Goal: Ask a question

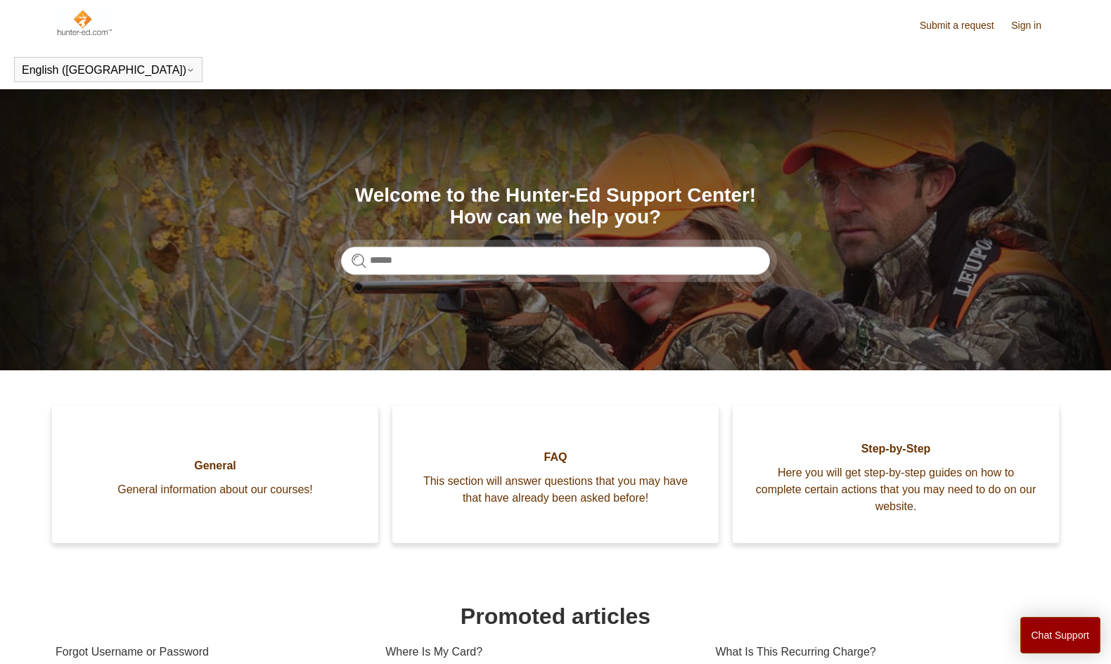
click at [409, 62] on header "English (US) Español Français" at bounding box center [555, 69] width 1111 height 39
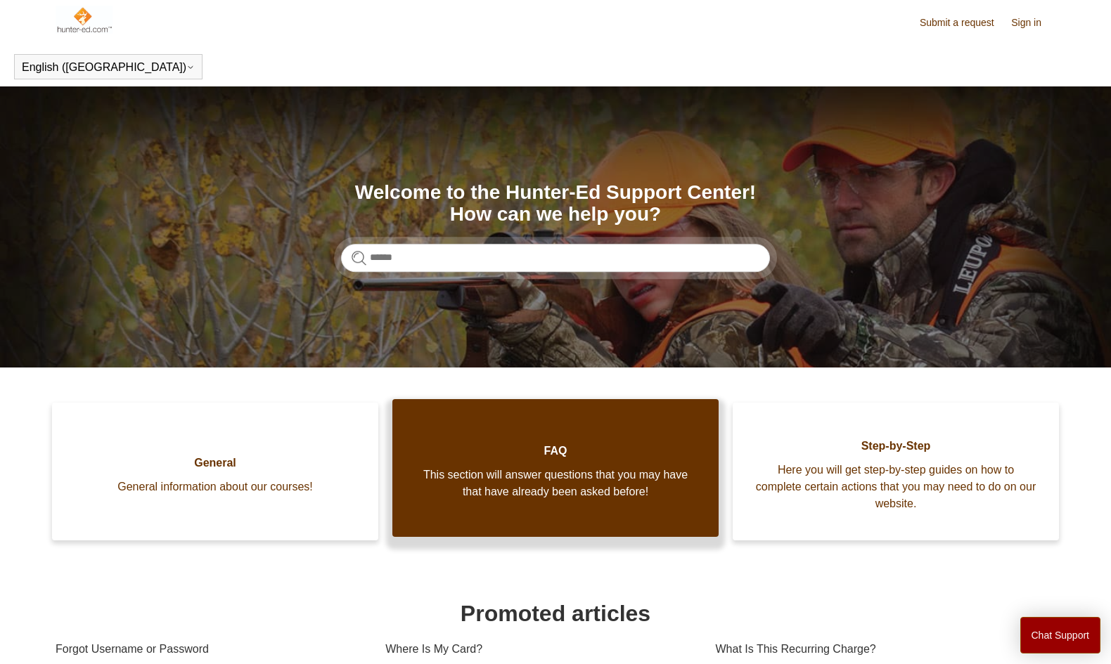
click at [506, 447] on span "FAQ" at bounding box center [555, 451] width 284 height 17
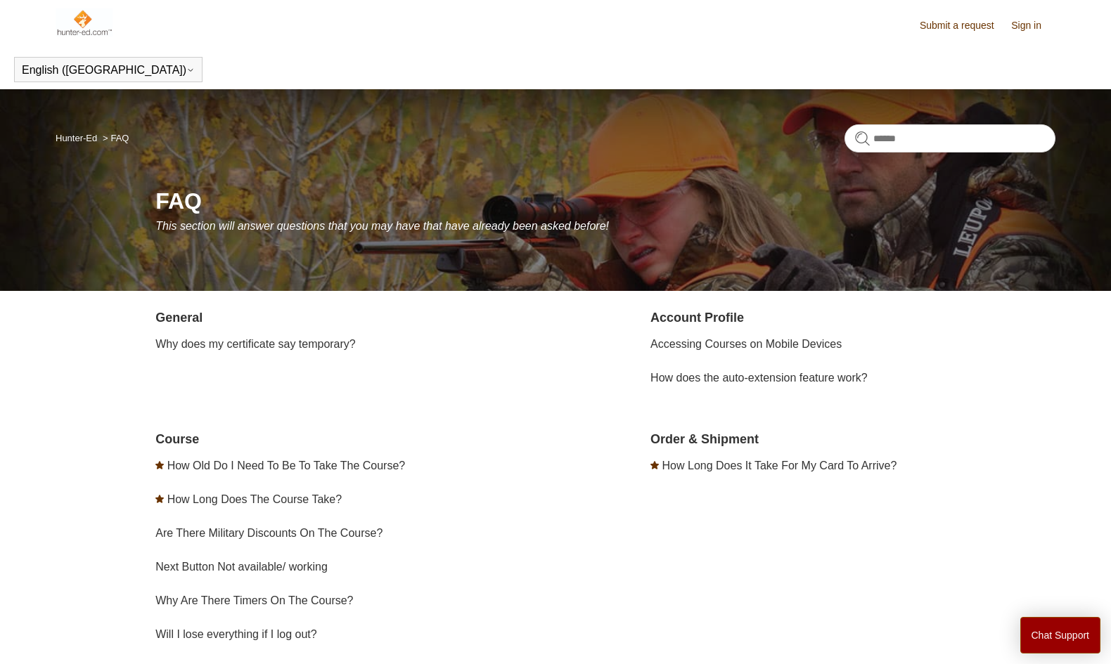
click at [523, 418] on div "General Why does my certificate say temporary? Account Profile Accessing Course…" at bounding box center [605, 517] width 900 height 416
click at [523, 415] on div "General Why does my certificate say temporary? Account Profile Accessing Course…" at bounding box center [605, 517] width 900 height 416
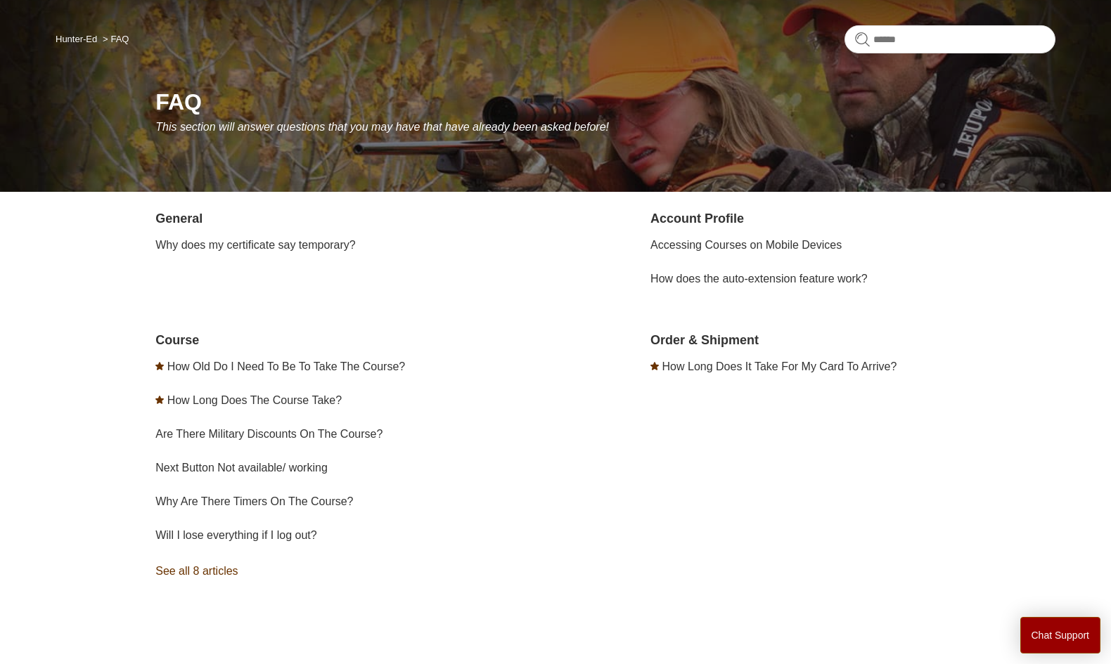
scroll to position [102, 0]
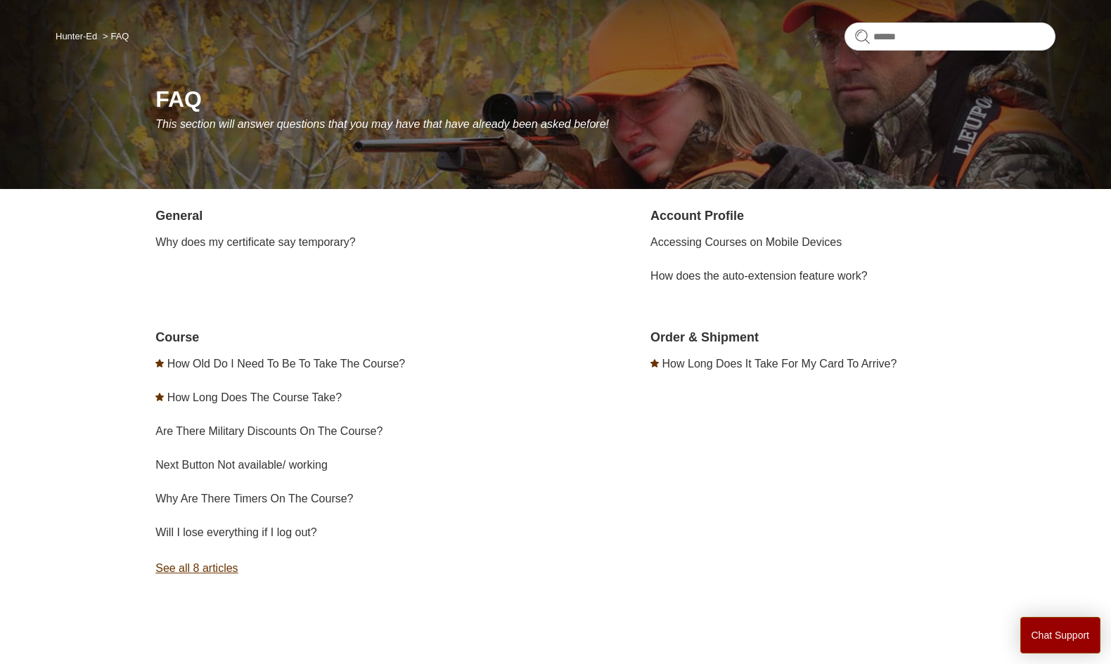
click at [205, 569] on link "See all 8 articles" at bounding box center [357, 569] width 405 height 38
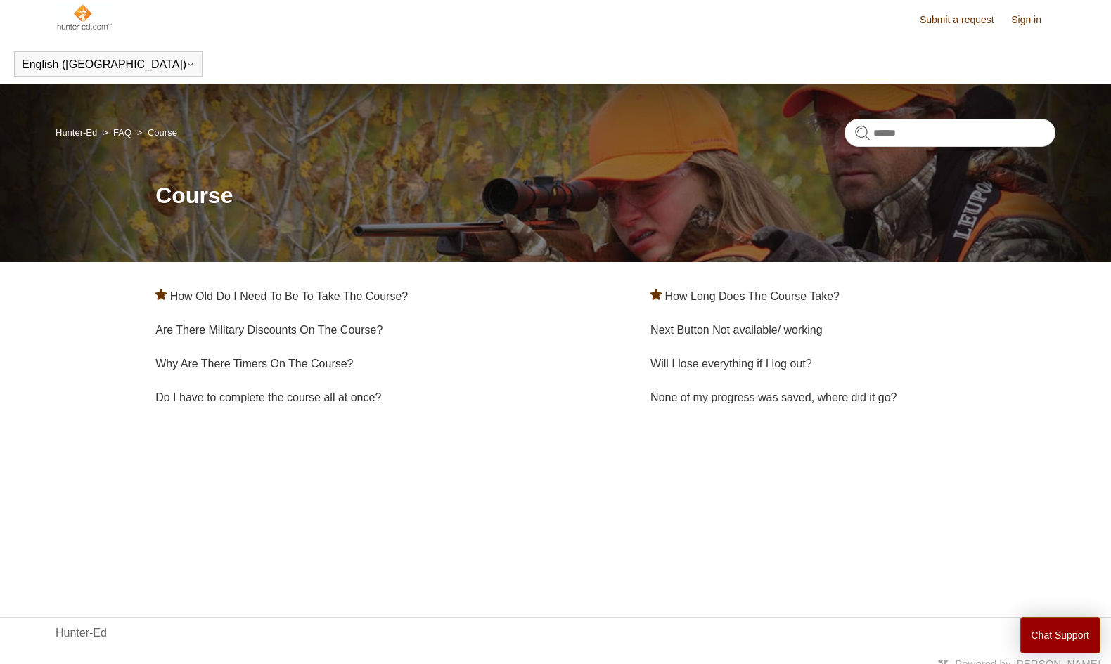
scroll to position [17, 0]
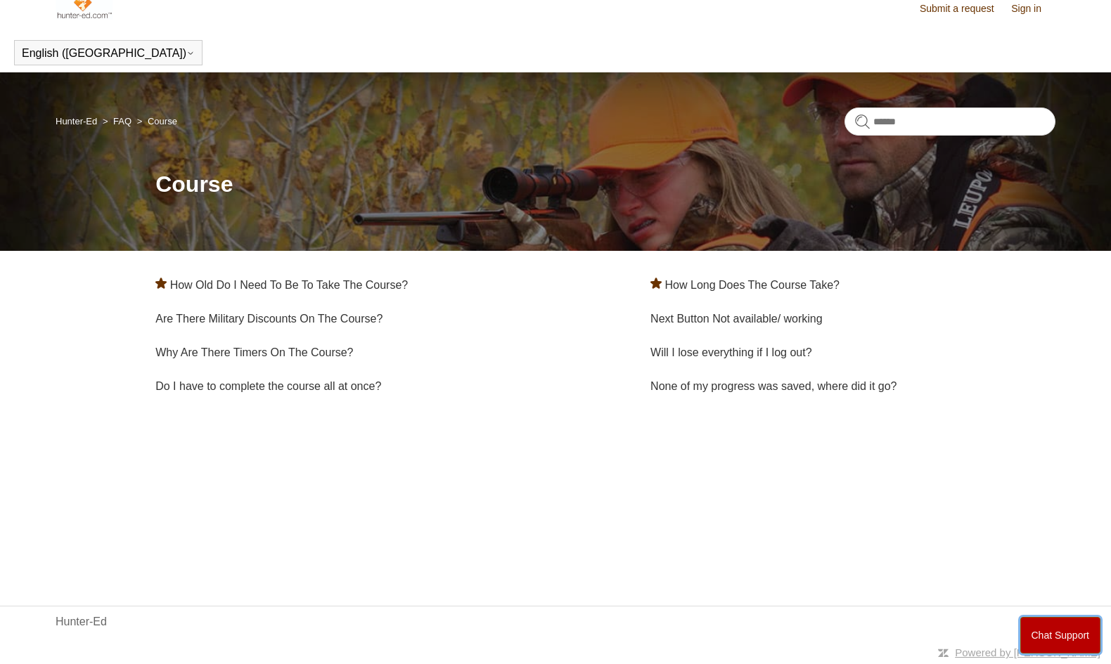
click at [1043, 631] on button "Chat Support" at bounding box center [1060, 635] width 81 height 37
click at [728, 475] on main "Hunter-Ed FAQ Course Course How Old Do I Need To Be To Take The Course? How Lon…" at bounding box center [555, 317] width 1111 height 491
click at [449, 494] on main "Hunter-Ed FAQ Course Course How Old Do I Need To Be To Take The Course? How Lon…" at bounding box center [555, 317] width 1111 height 491
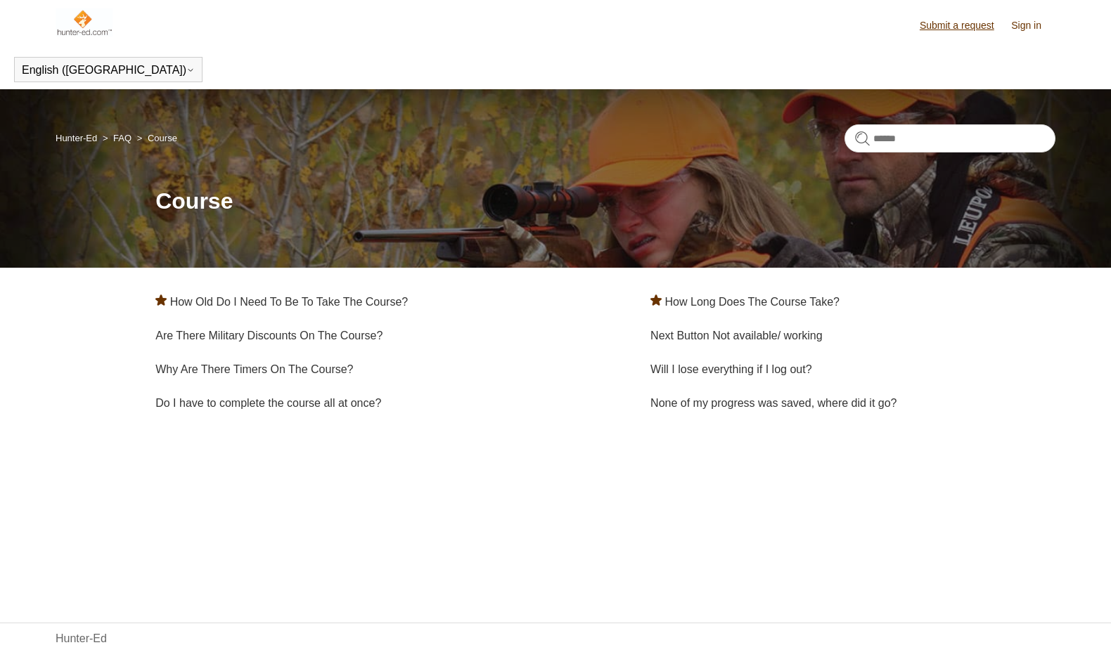
click at [974, 27] on link "Submit a request" at bounding box center [964, 25] width 89 height 15
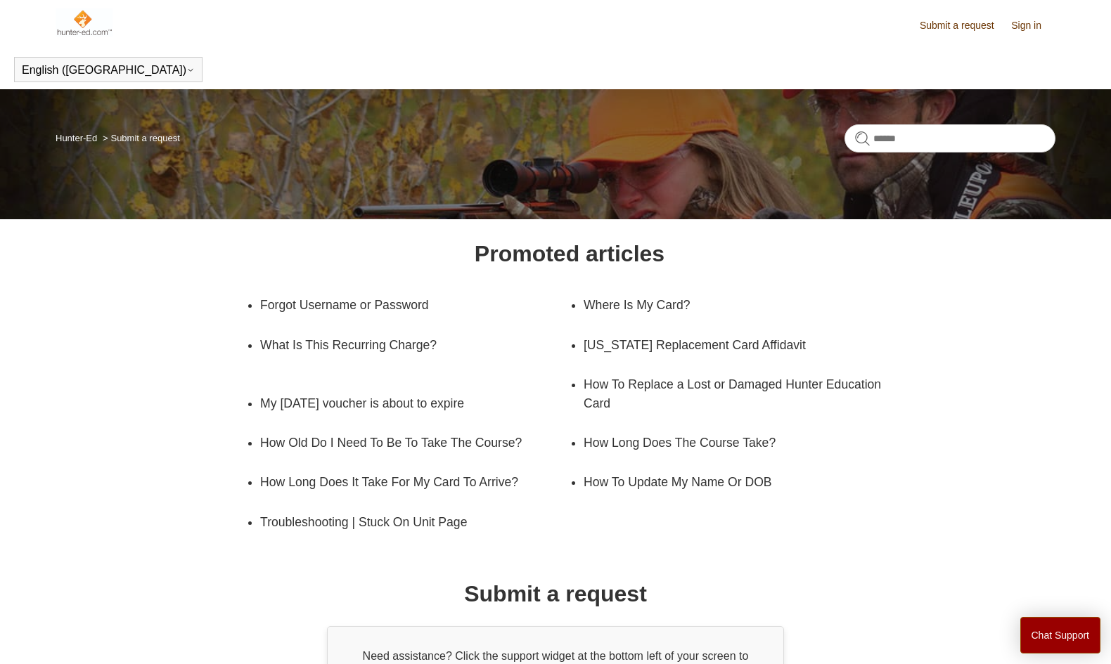
scroll to position [139, 0]
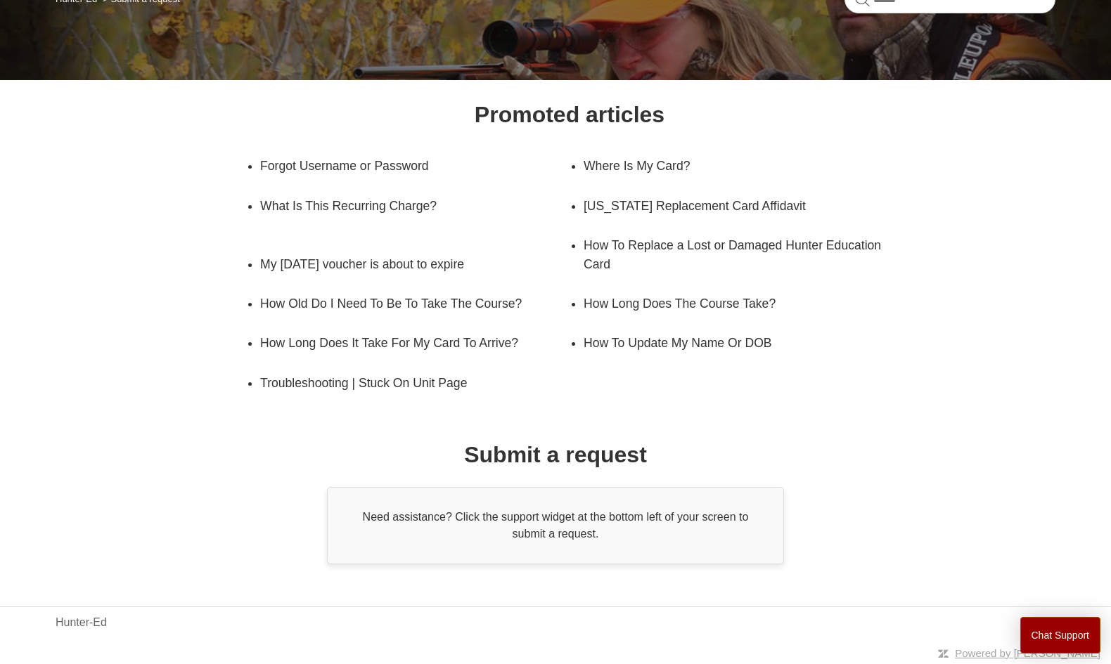
click at [882, 388] on ul "Forgot Username or Password Where Is My Card? What Is This Recurring Charge? Pe…" at bounding box center [569, 274] width 675 height 257
